Goal: Learn about a topic

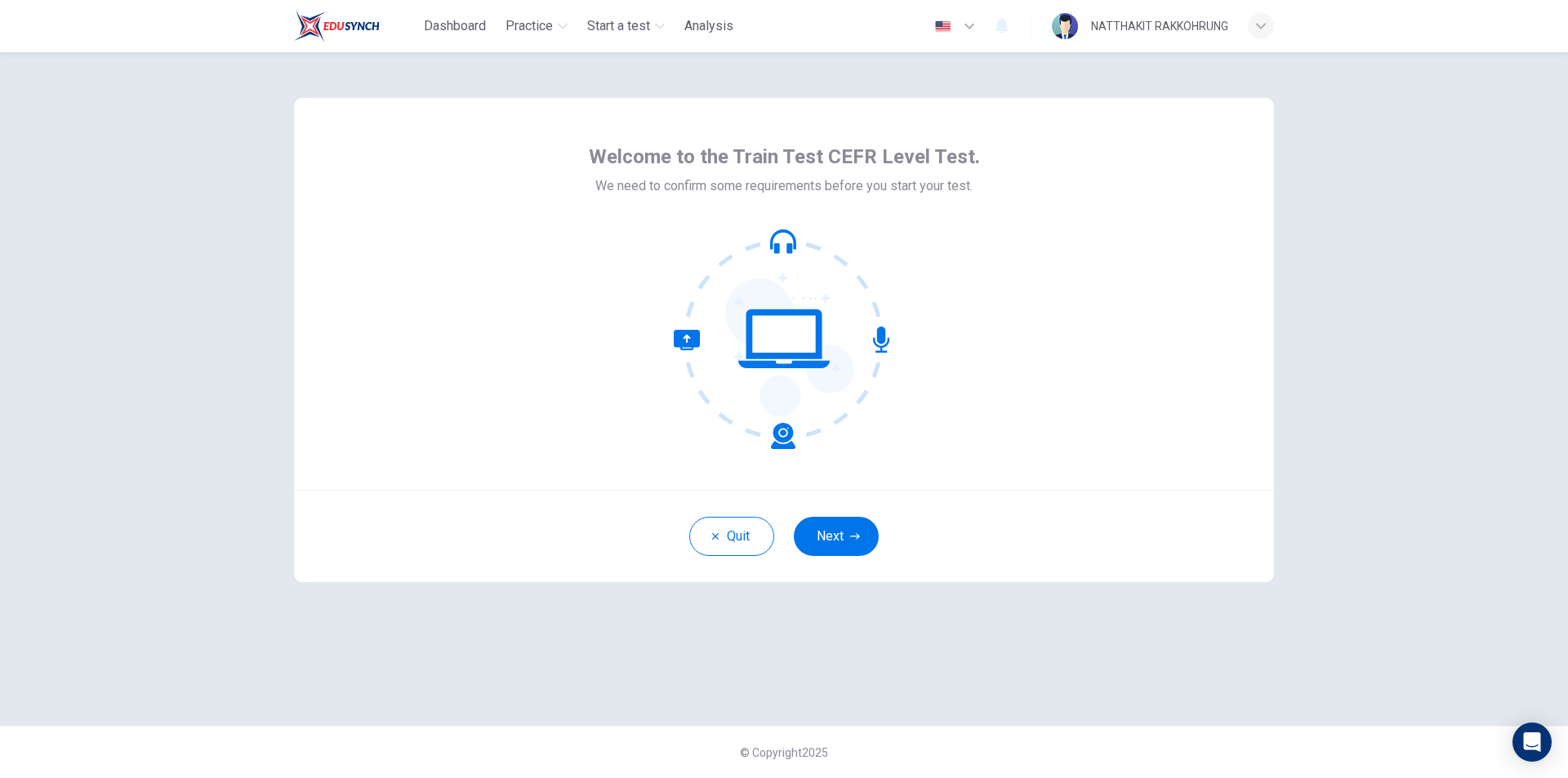
click at [847, 539] on button "Next" at bounding box center [836, 536] width 85 height 39
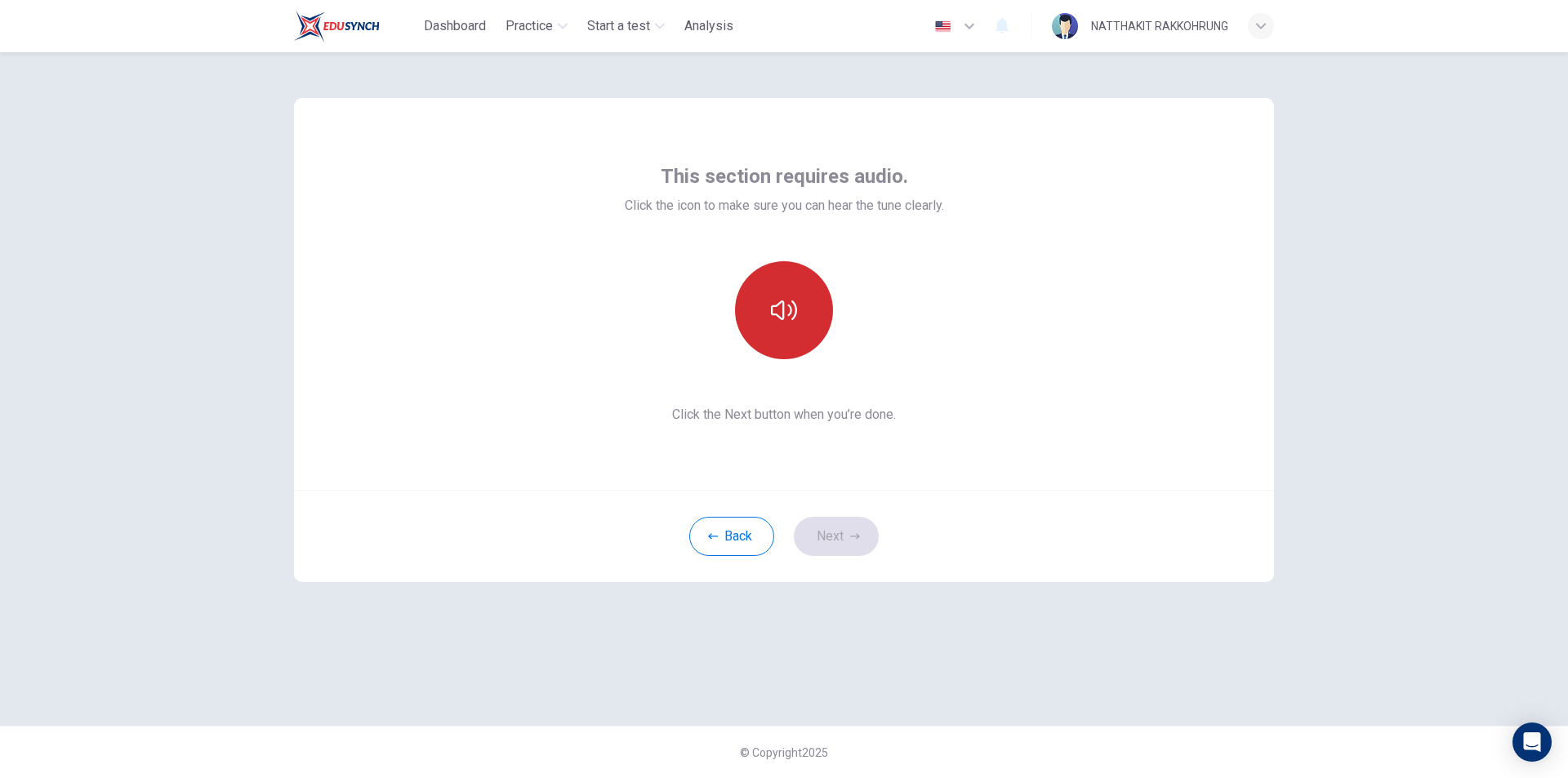
click at [808, 319] on button "button" at bounding box center [784, 309] width 98 height 98
click at [786, 316] on icon "button" at bounding box center [784, 310] width 26 height 26
click at [842, 535] on button "Next" at bounding box center [836, 536] width 85 height 39
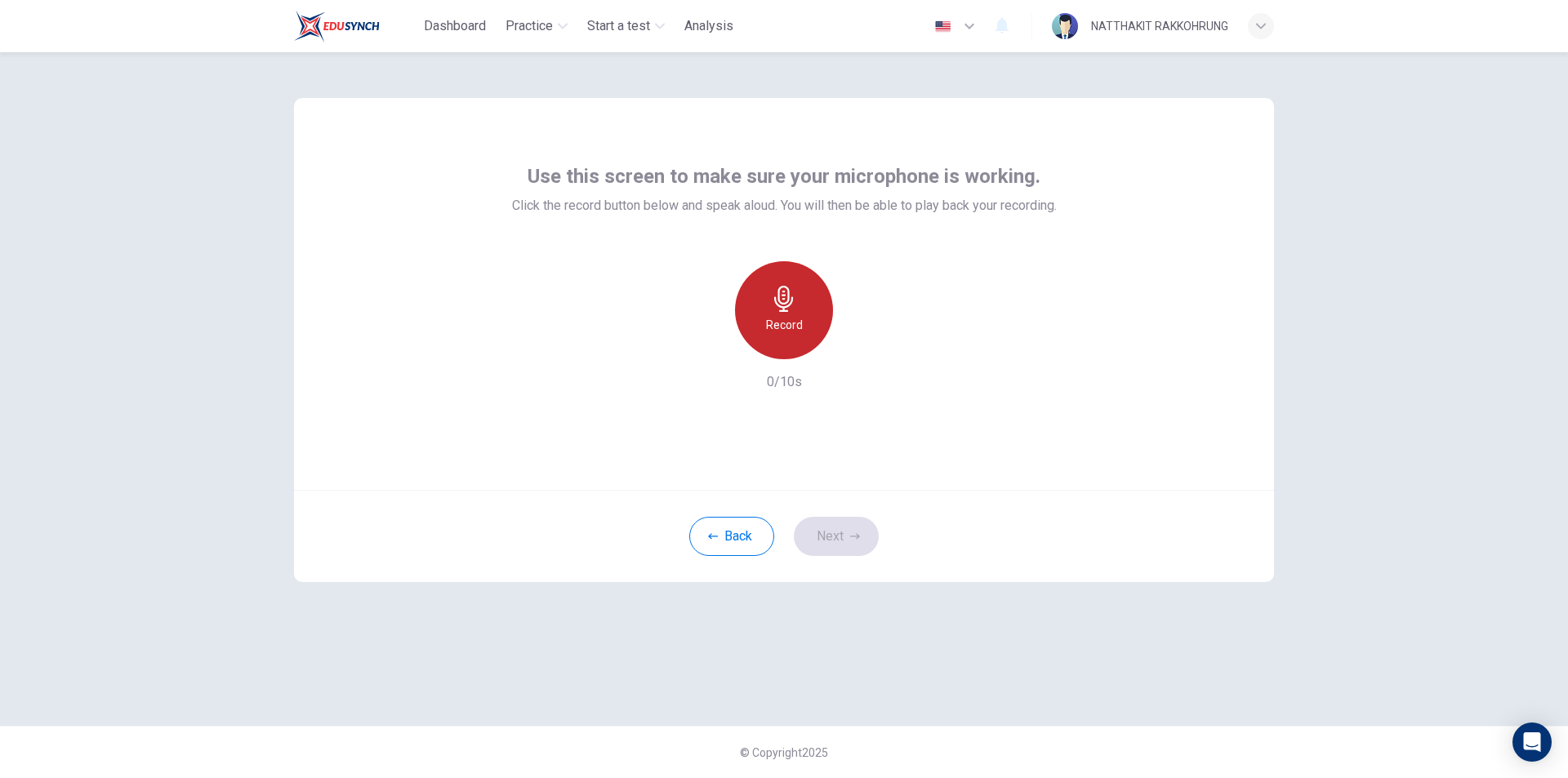
click at [788, 306] on icon "button" at bounding box center [784, 298] width 19 height 26
click at [855, 345] on icon "button" at bounding box center [859, 346] width 16 height 16
click at [782, 328] on h6 "Record" at bounding box center [784, 324] width 36 height 20
click at [855, 350] on icon "button" at bounding box center [859, 346] width 16 height 16
click at [862, 345] on icon "button" at bounding box center [859, 346] width 16 height 16
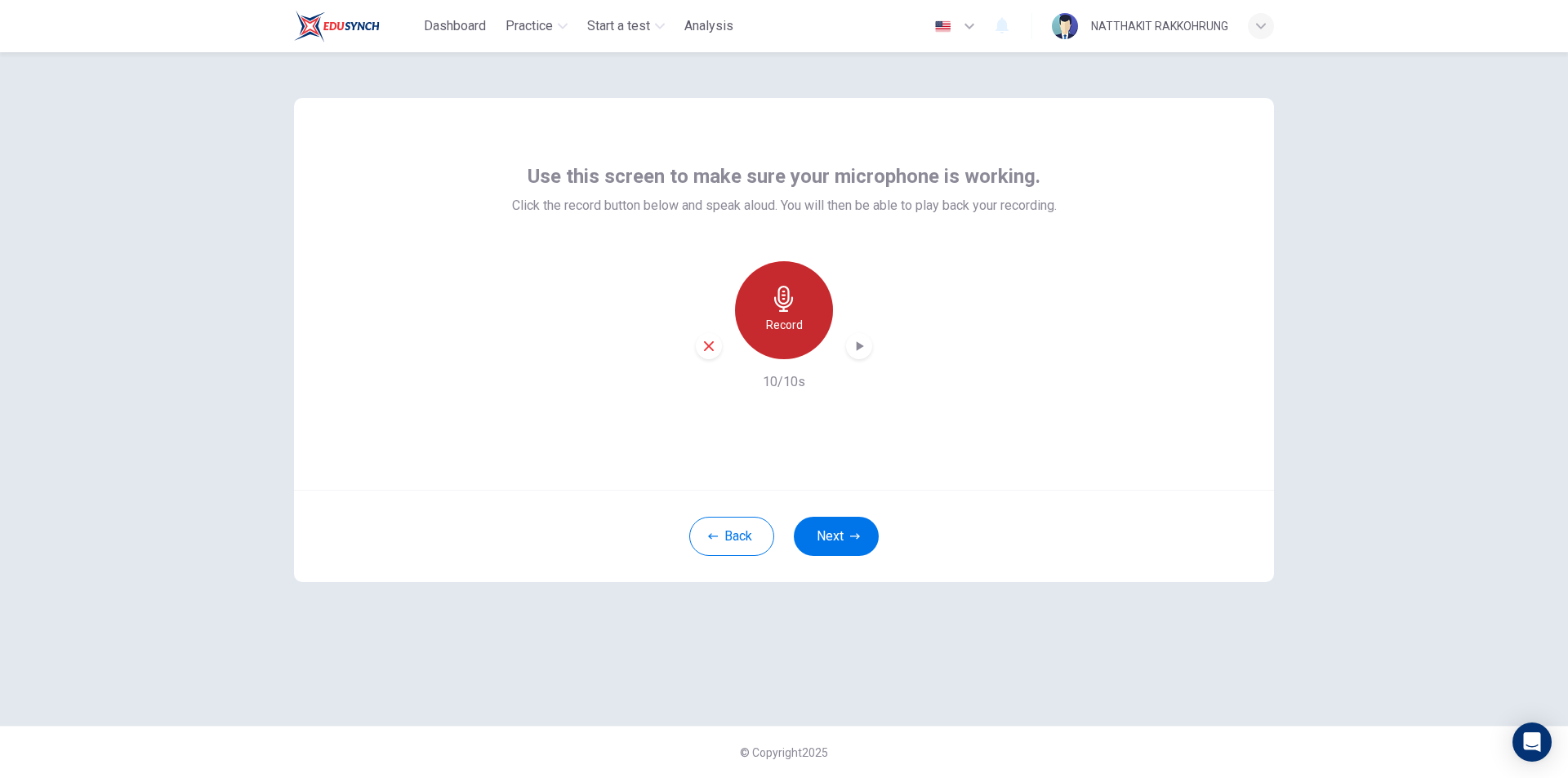
click at [786, 314] on div "Record" at bounding box center [784, 309] width 98 height 98
click at [774, 310] on icon "button" at bounding box center [784, 298] width 26 height 26
click at [772, 314] on div "Record" at bounding box center [784, 309] width 98 height 98
click at [858, 341] on icon "button" at bounding box center [859, 346] width 16 height 16
click at [869, 344] on div "button" at bounding box center [859, 346] width 26 height 26
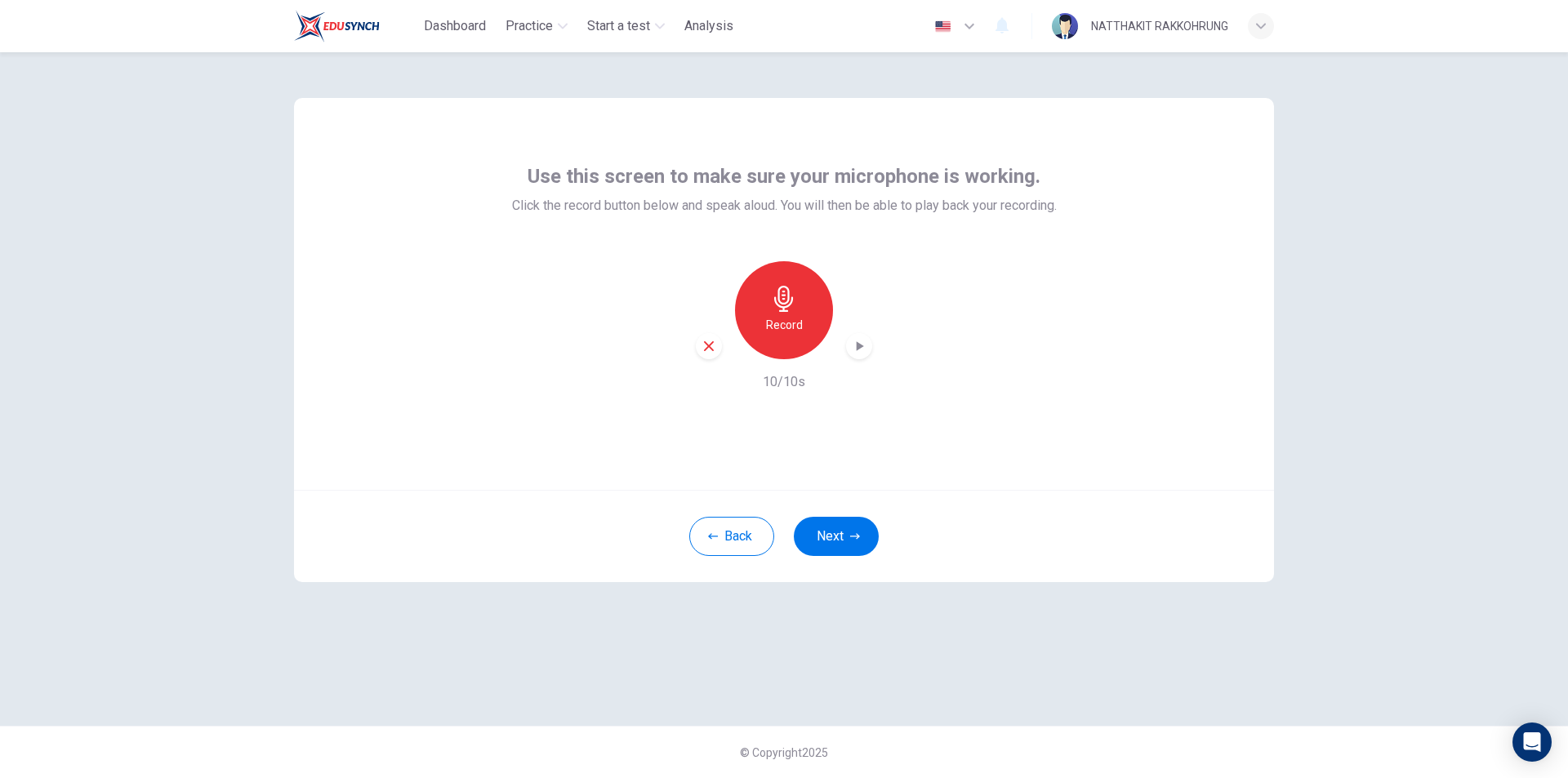
click at [814, 303] on div "Record" at bounding box center [784, 309] width 98 height 98
click at [854, 342] on icon "button" at bounding box center [859, 346] width 16 height 16
click at [993, 365] on div "Record 10/10s" at bounding box center [784, 326] width 545 height 131
click at [861, 346] on icon "button" at bounding box center [859, 347] width 11 height 12
click at [861, 346] on icon "button" at bounding box center [860, 346] width 7 height 10
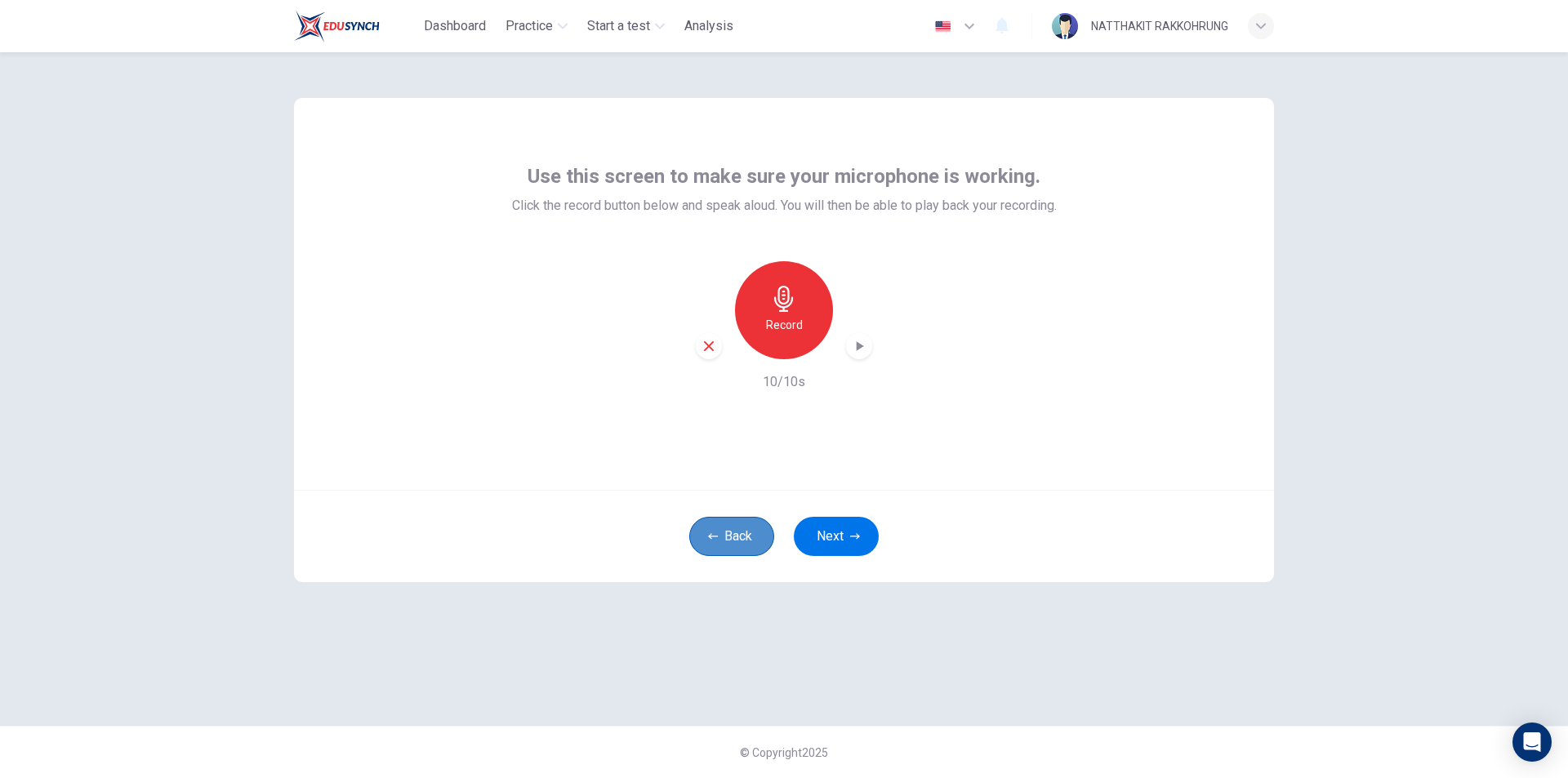
click at [743, 536] on button "Back" at bounding box center [732, 536] width 85 height 39
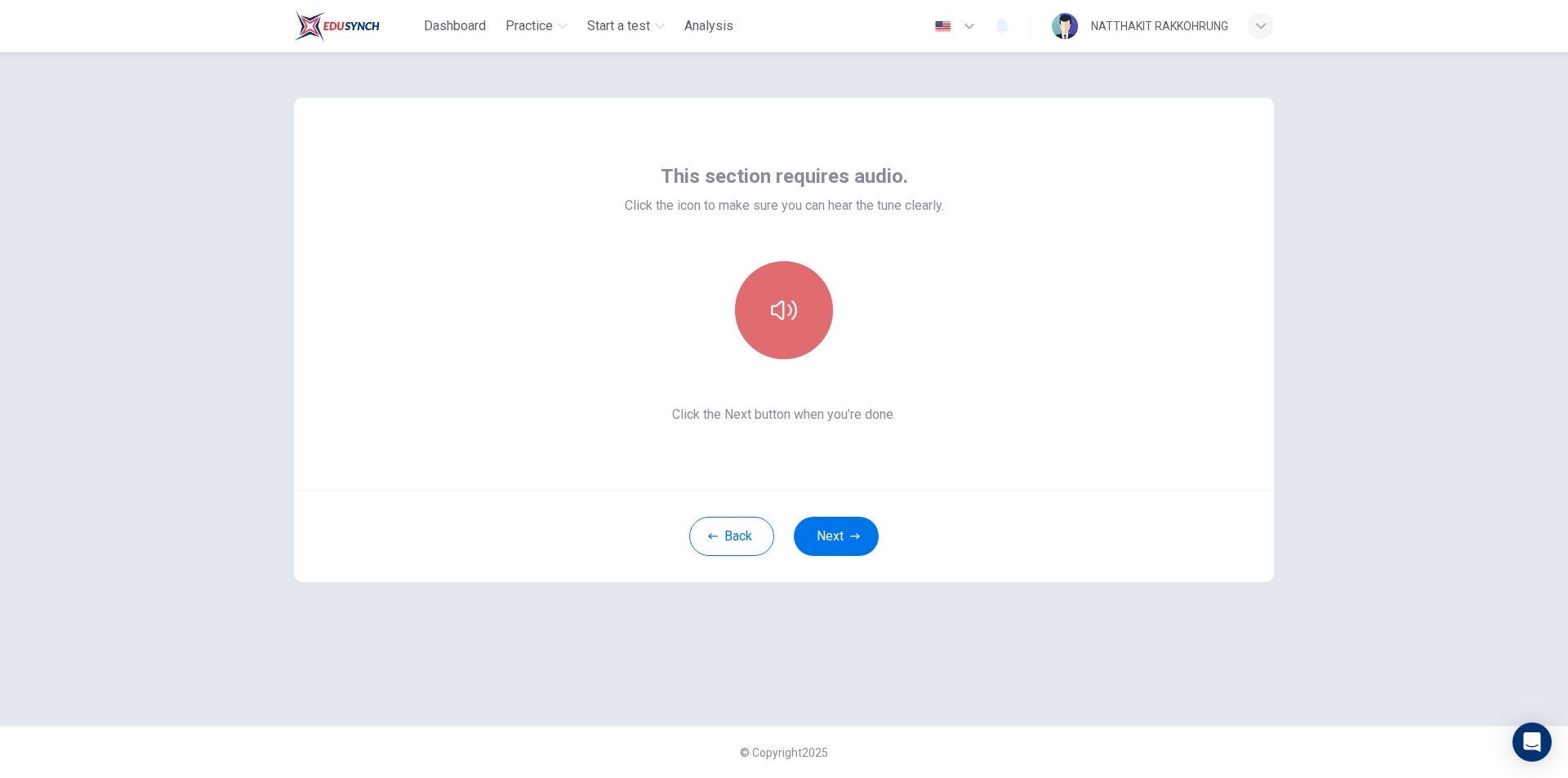
click at [796, 306] on icon "button" at bounding box center [784, 309] width 26 height 20
click at [842, 533] on button "Next" at bounding box center [836, 536] width 85 height 39
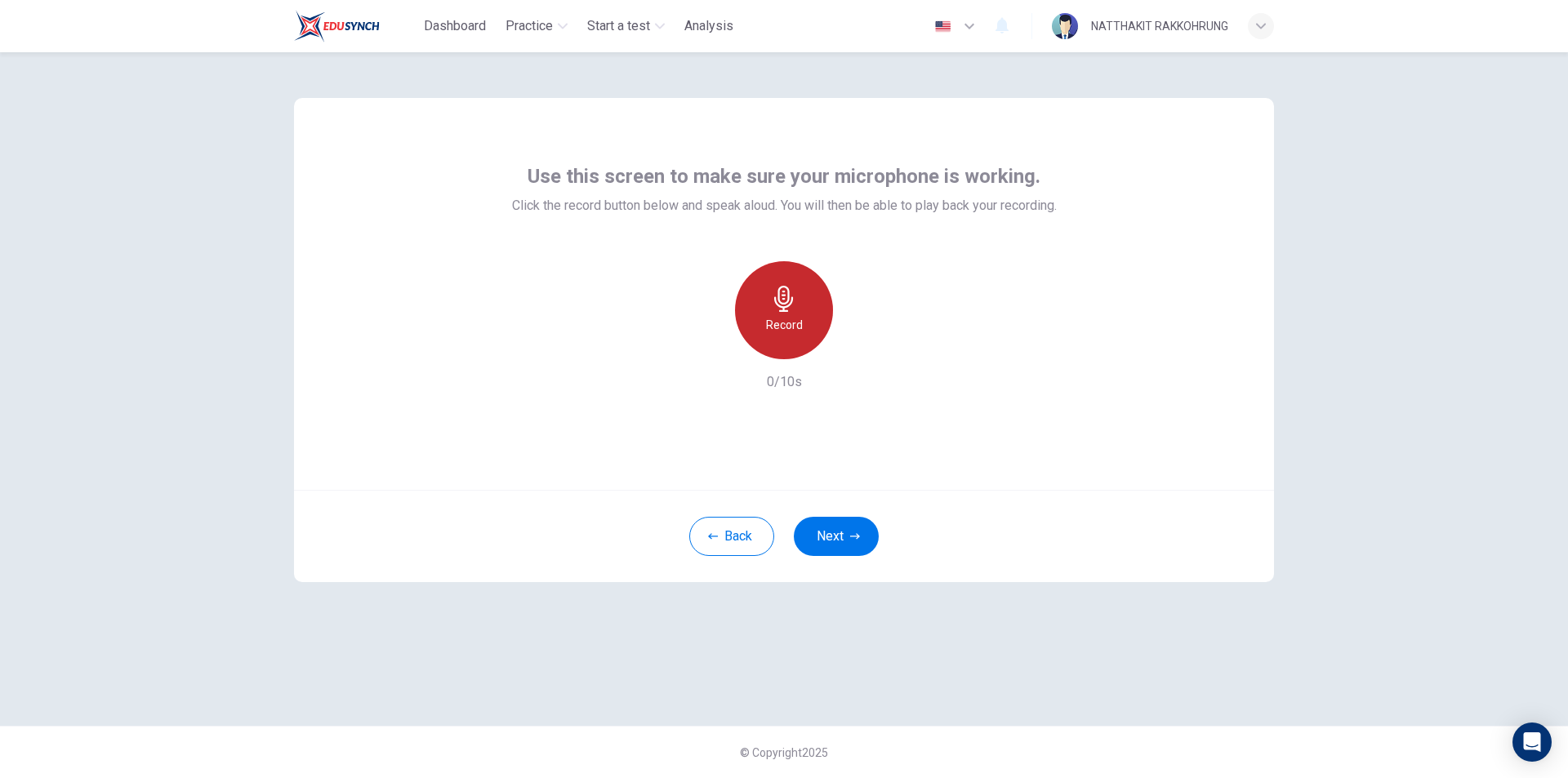
click at [765, 306] on div "Record" at bounding box center [784, 309] width 98 height 98
click at [861, 343] on icon "button" at bounding box center [859, 346] width 16 height 16
click at [860, 337] on div "button" at bounding box center [859, 346] width 26 height 26
click at [855, 346] on icon "button" at bounding box center [859, 346] width 16 height 16
click at [779, 328] on h6 "Record" at bounding box center [784, 324] width 36 height 20
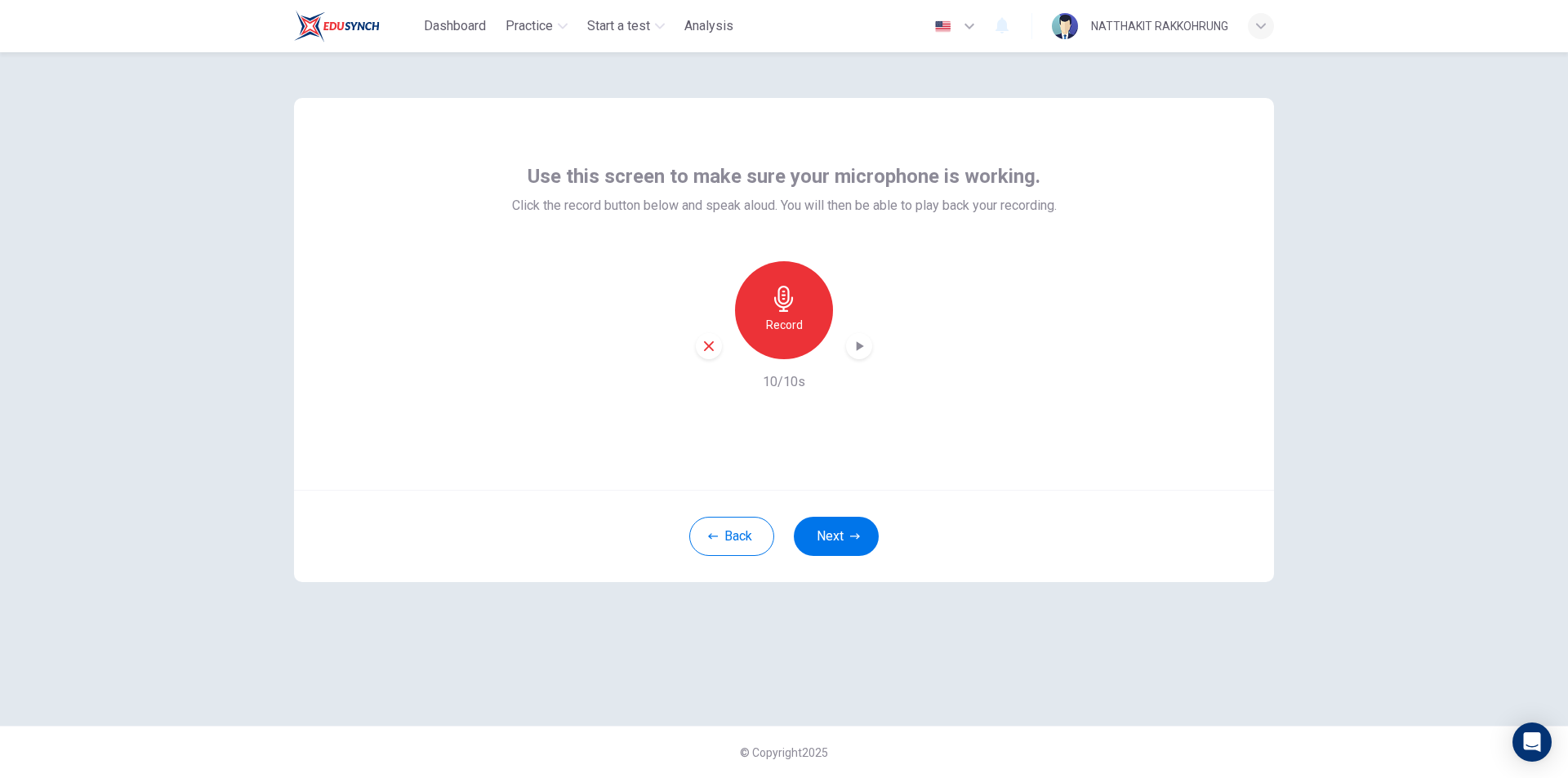
click at [860, 350] on icon "button" at bounding box center [859, 346] width 16 height 16
click at [816, 316] on div "Record" at bounding box center [784, 309] width 98 height 98
click at [861, 348] on icon "button" at bounding box center [859, 346] width 16 height 16
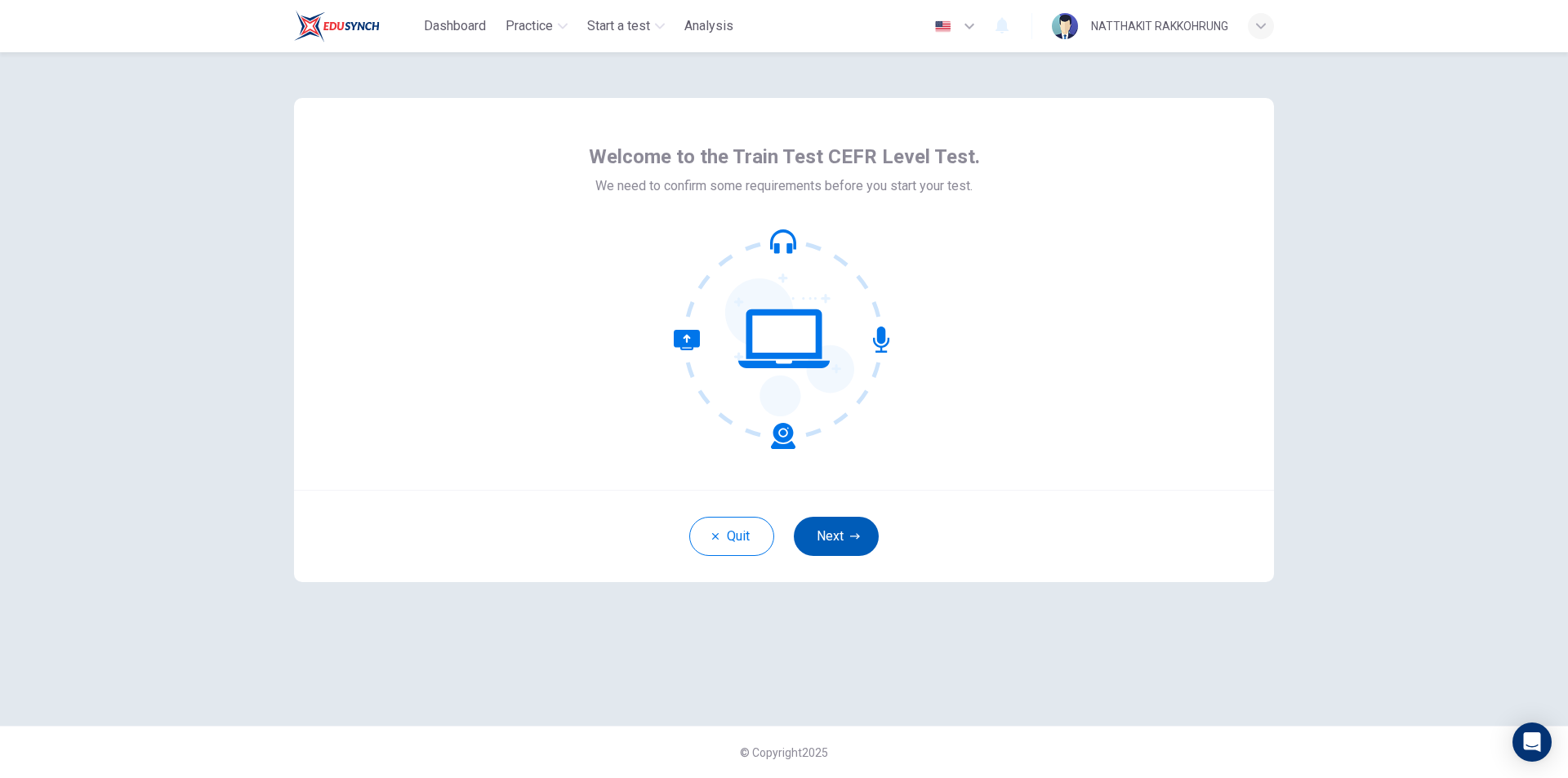
click at [830, 524] on button "Next" at bounding box center [836, 536] width 85 height 39
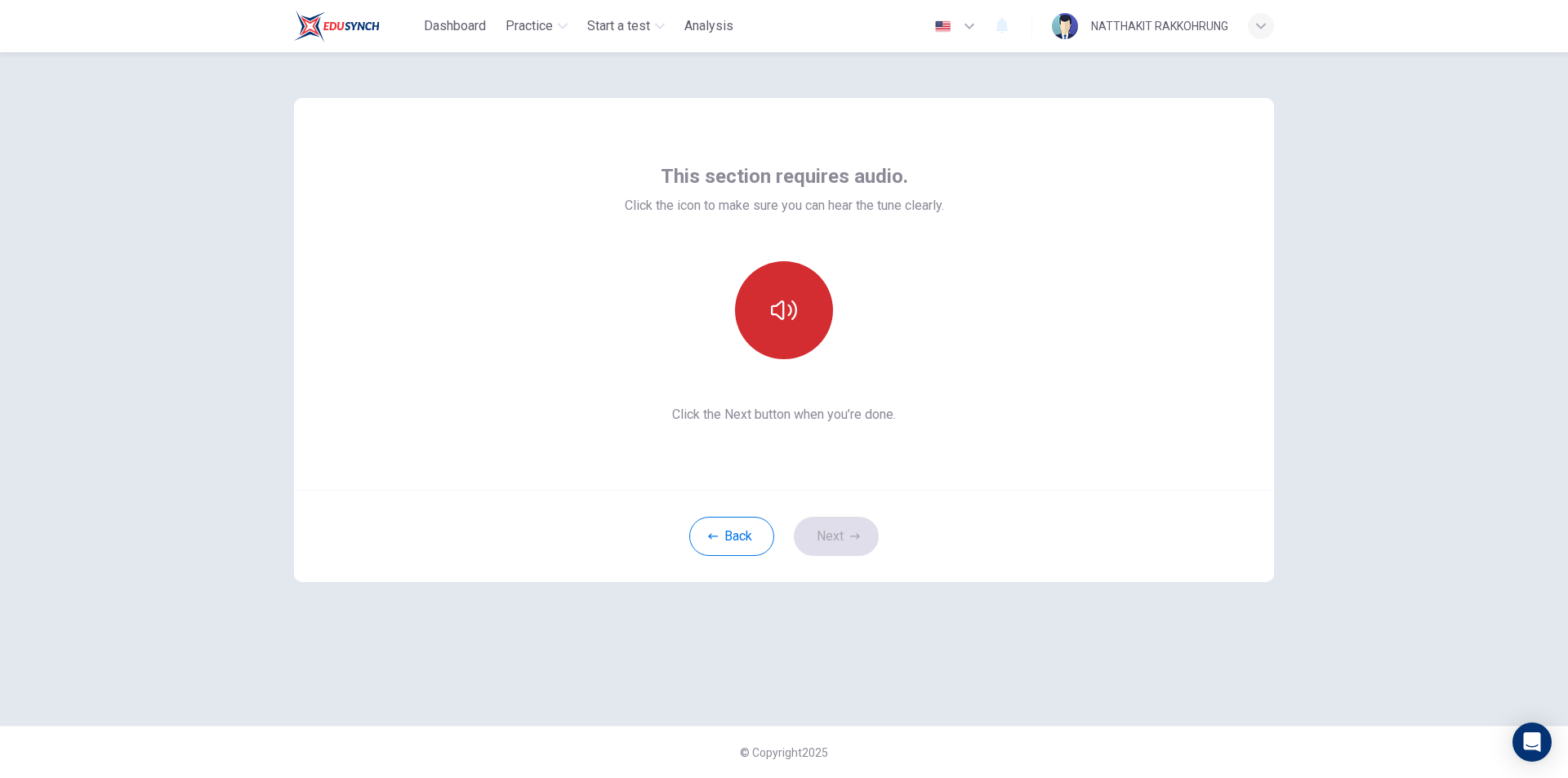
click at [799, 313] on button "button" at bounding box center [784, 309] width 98 height 98
click at [844, 539] on button "Next" at bounding box center [836, 536] width 85 height 39
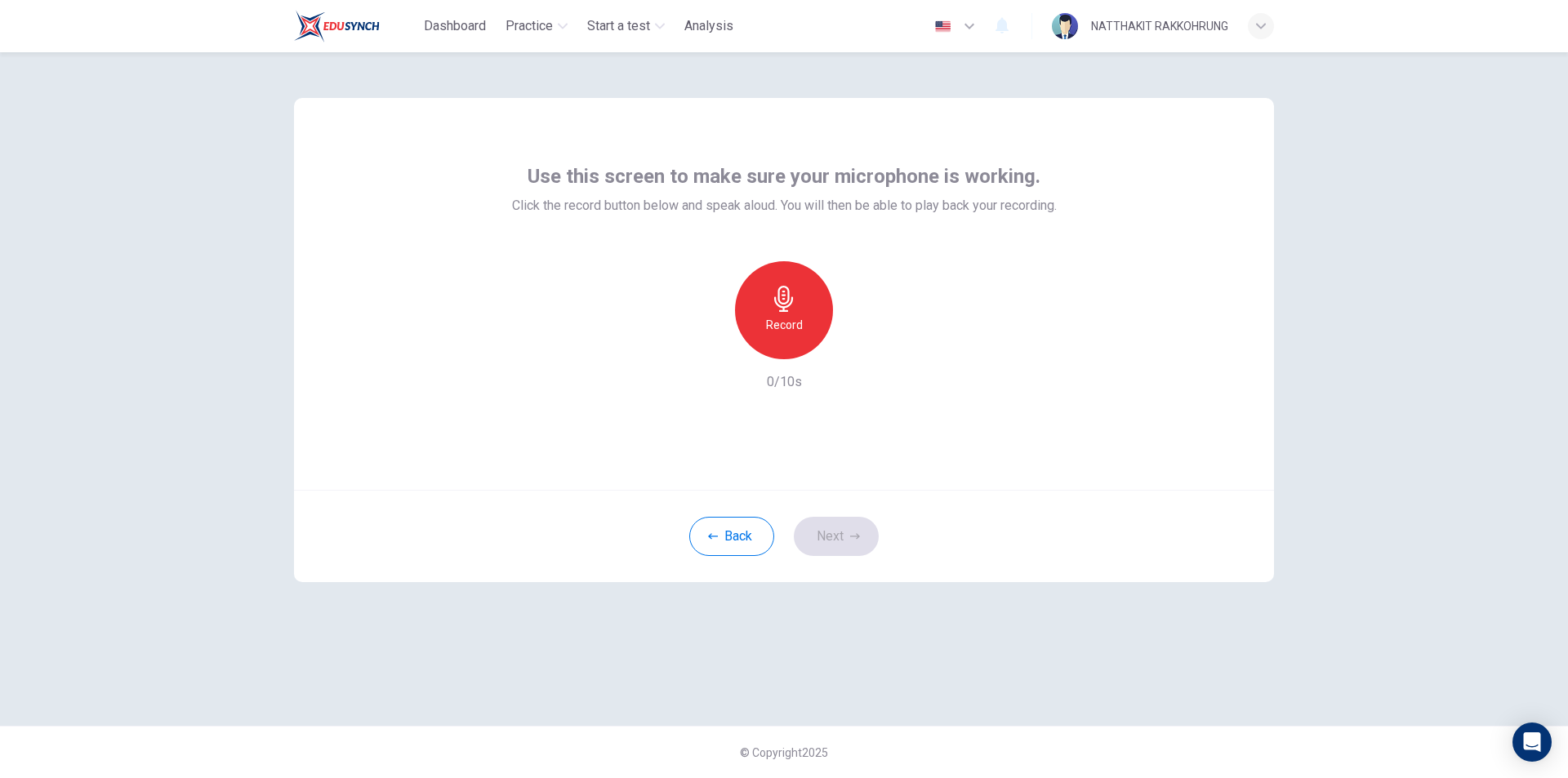
click at [797, 310] on icon "button" at bounding box center [784, 298] width 26 height 26
click at [859, 338] on icon "button" at bounding box center [859, 346] width 16 height 16
click at [861, 346] on icon "button" at bounding box center [859, 347] width 11 height 12
click at [775, 315] on h6 "Record" at bounding box center [784, 324] width 36 height 20
click at [718, 525] on button "Back" at bounding box center [732, 536] width 85 height 39
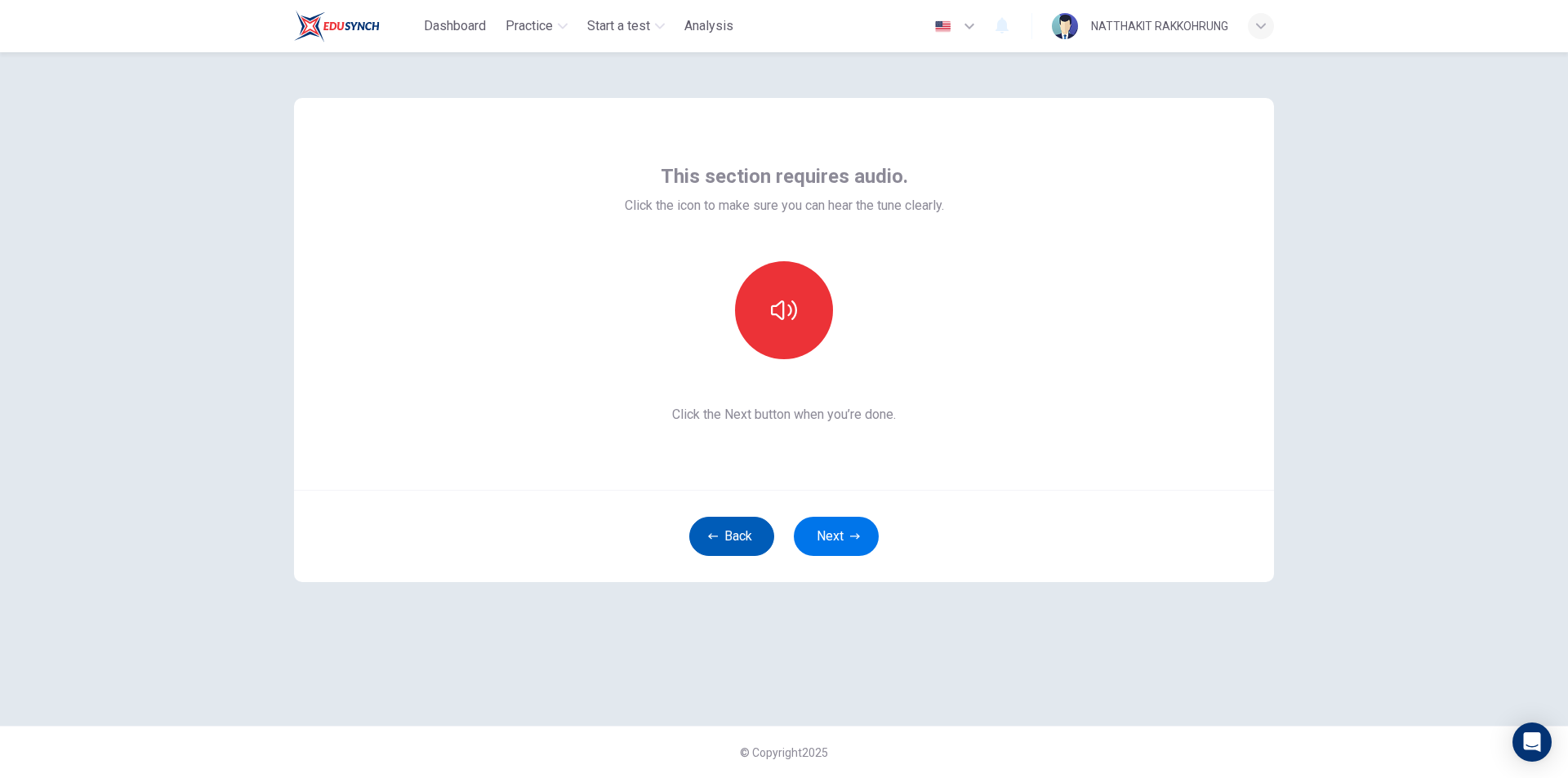
click at [713, 538] on icon "button" at bounding box center [713, 536] width 10 height 10
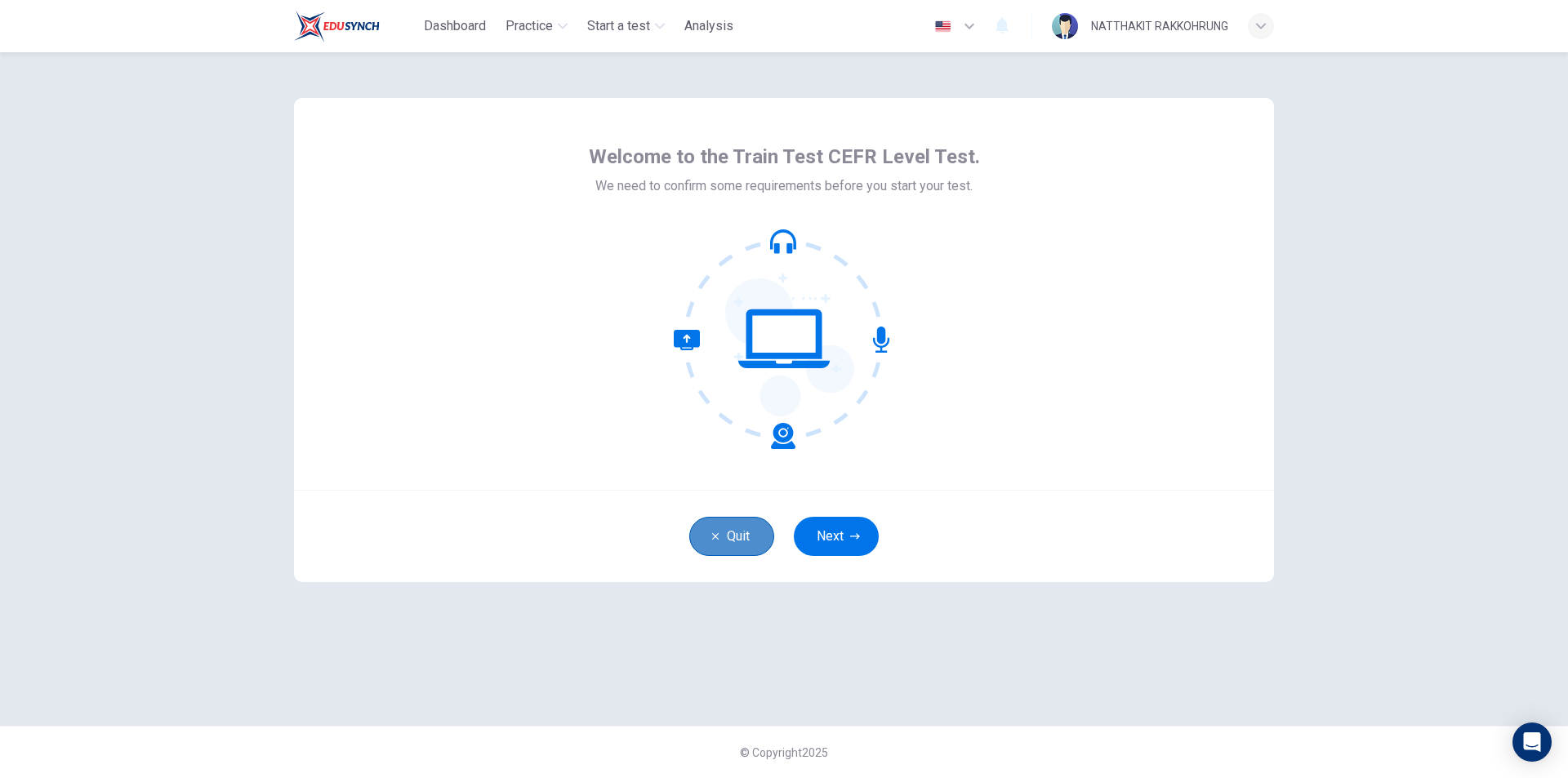
click at [714, 539] on icon "button" at bounding box center [714, 536] width 10 height 10
